Goal: Book appointment/travel/reservation

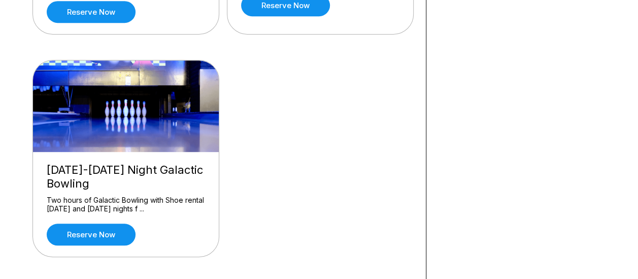
scroll to position [274, 0]
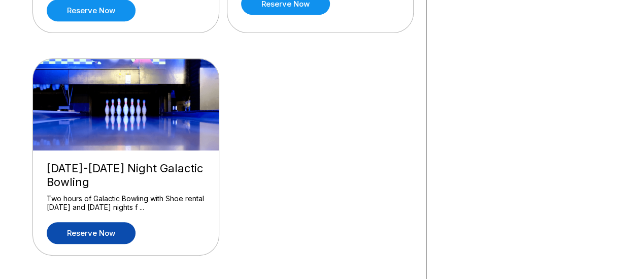
click at [82, 232] on link "Reserve now" at bounding box center [91, 233] width 89 height 22
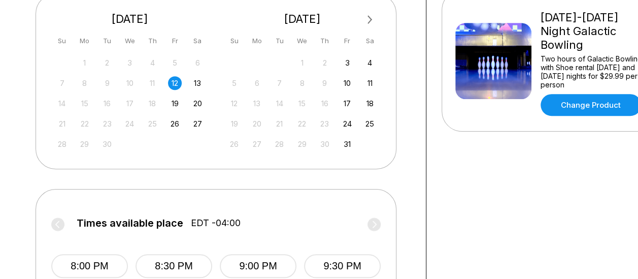
scroll to position [237, 0]
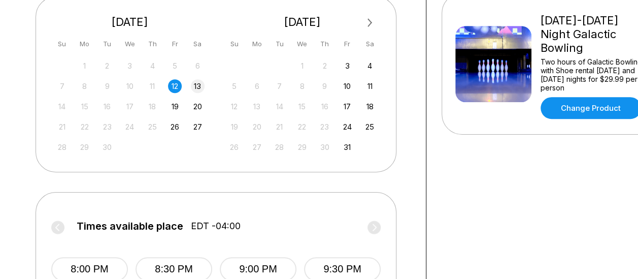
click at [201, 84] on div "13" at bounding box center [198, 86] width 14 height 14
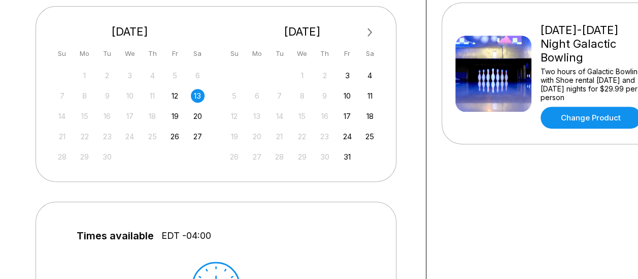
scroll to position [226, 0]
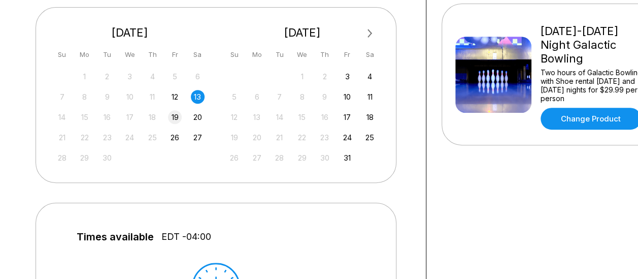
click at [175, 113] on div "19" at bounding box center [175, 117] width 14 height 14
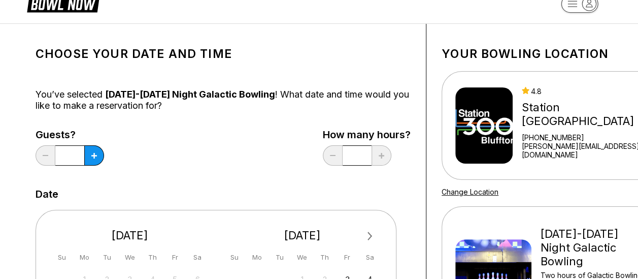
scroll to position [0, 0]
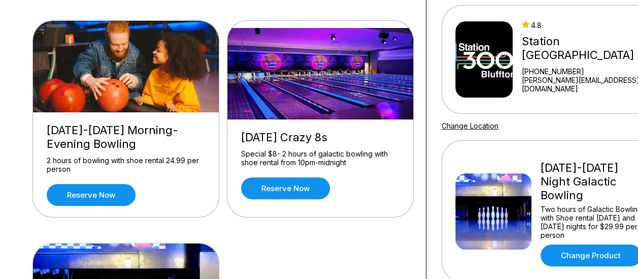
scroll to position [90, 0]
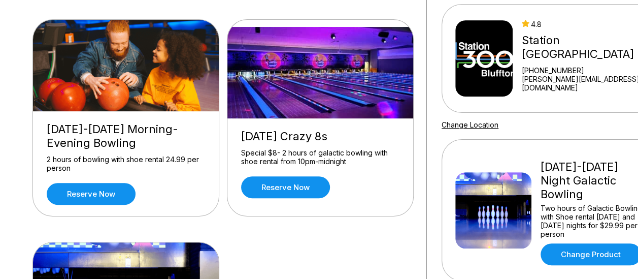
click at [178, 183] on div "Reserve now" at bounding box center [126, 194] width 158 height 22
click at [113, 194] on link "Reserve now" at bounding box center [91, 194] width 89 height 22
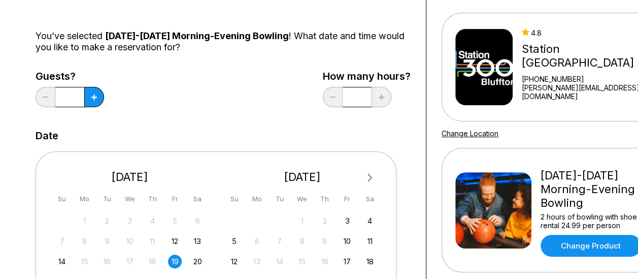
scroll to position [85, 0]
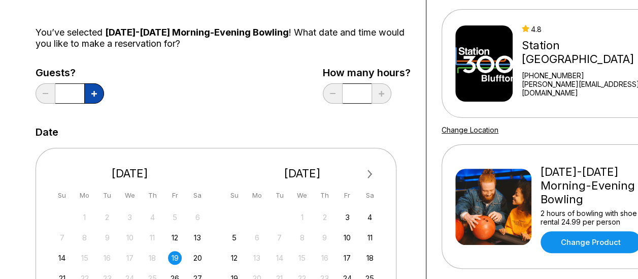
click at [94, 93] on icon at bounding box center [94, 94] width 6 height 6
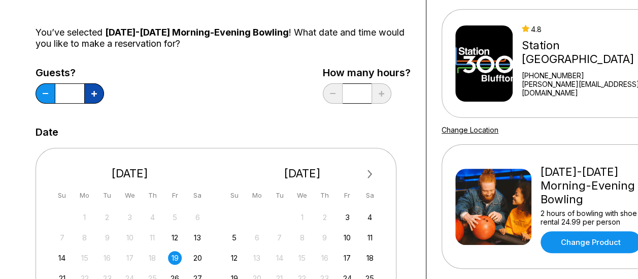
click at [96, 103] on button at bounding box center [94, 93] width 20 height 20
click at [45, 94] on button at bounding box center [46, 93] width 20 height 20
click at [39, 100] on button at bounding box center [46, 93] width 20 height 20
click at [94, 93] on icon at bounding box center [94, 94] width 6 height 6
click at [101, 92] on button at bounding box center [94, 93] width 20 height 20
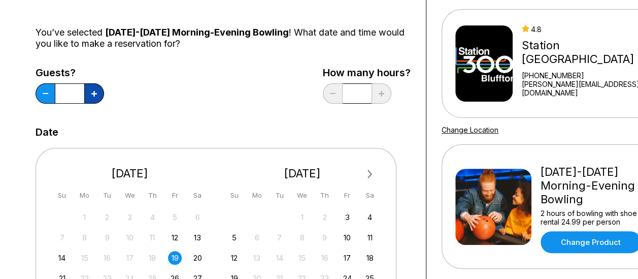
type input "*"
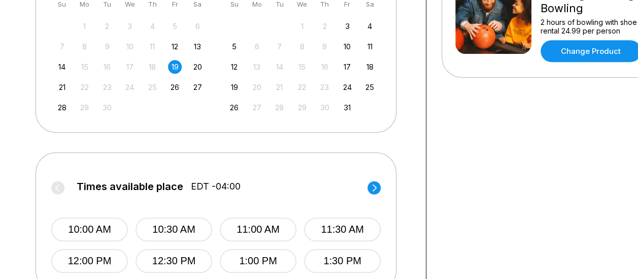
scroll to position [276, 0]
click at [179, 50] on div "12" at bounding box center [175, 47] width 14 height 14
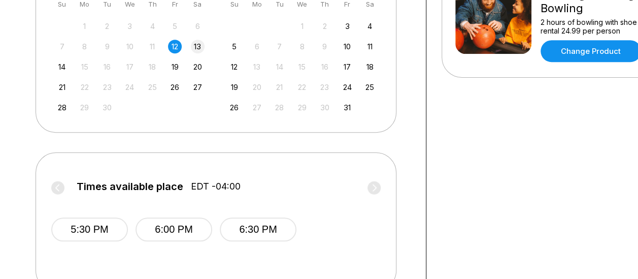
click at [198, 46] on div "13" at bounding box center [198, 47] width 14 height 14
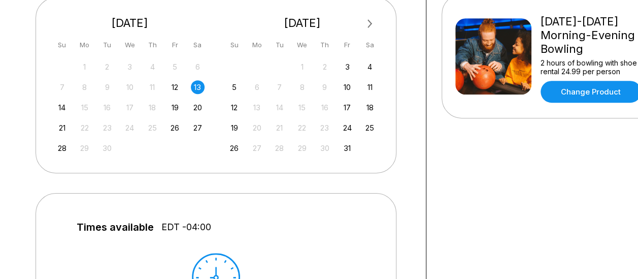
scroll to position [235, 0]
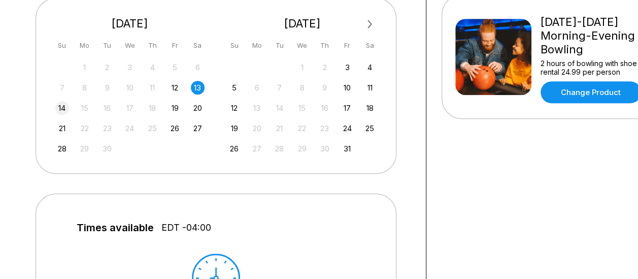
click at [61, 107] on div "14" at bounding box center [62, 108] width 14 height 14
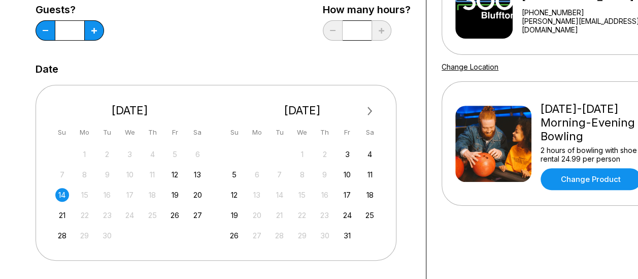
scroll to position [146, 0]
